Goal: Register for event/course

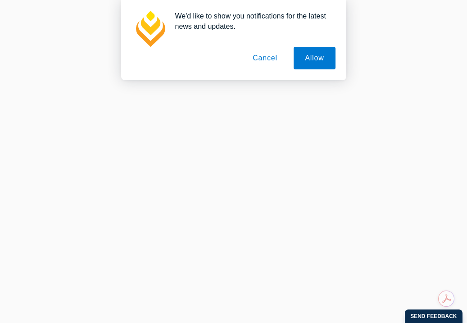
scroll to position [281, 0]
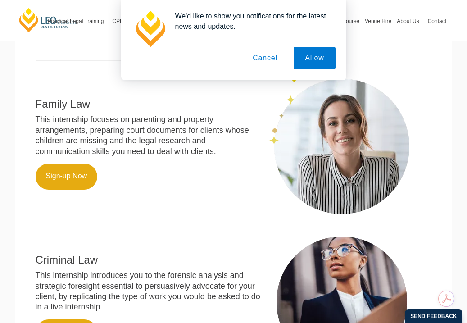
click at [272, 62] on button "Cancel" at bounding box center [264, 58] width 47 height 23
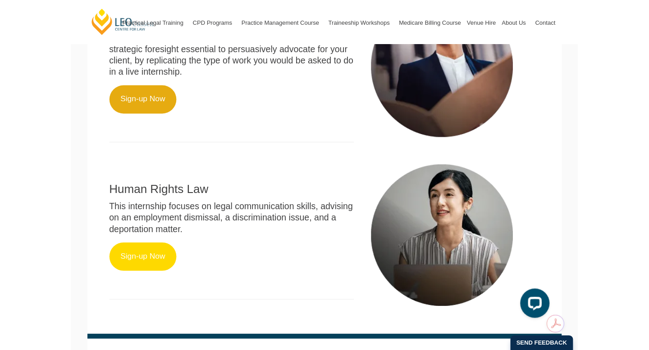
scroll to position [522, 0]
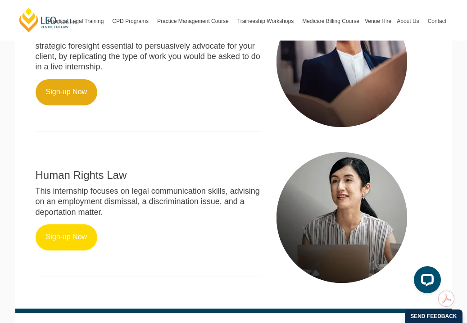
click at [71, 232] on link "Sign-up Now" at bounding box center [67, 237] width 62 height 26
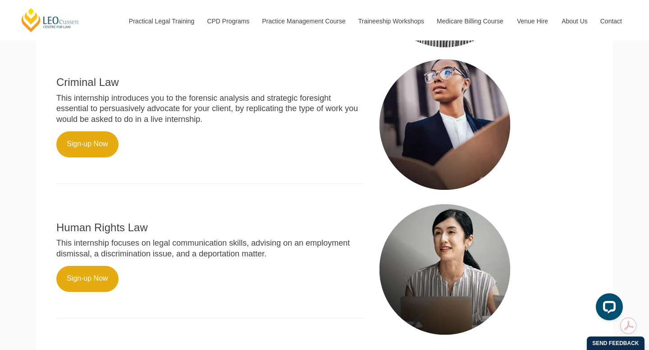
scroll to position [604, 0]
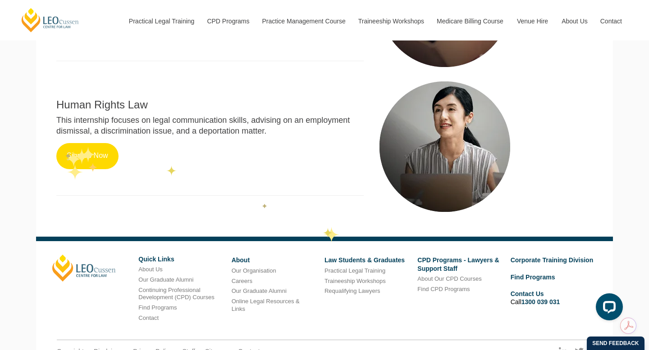
click at [82, 147] on link "Sign-up Now" at bounding box center [87, 156] width 62 height 26
